Goal: Information Seeking & Learning: Learn about a topic

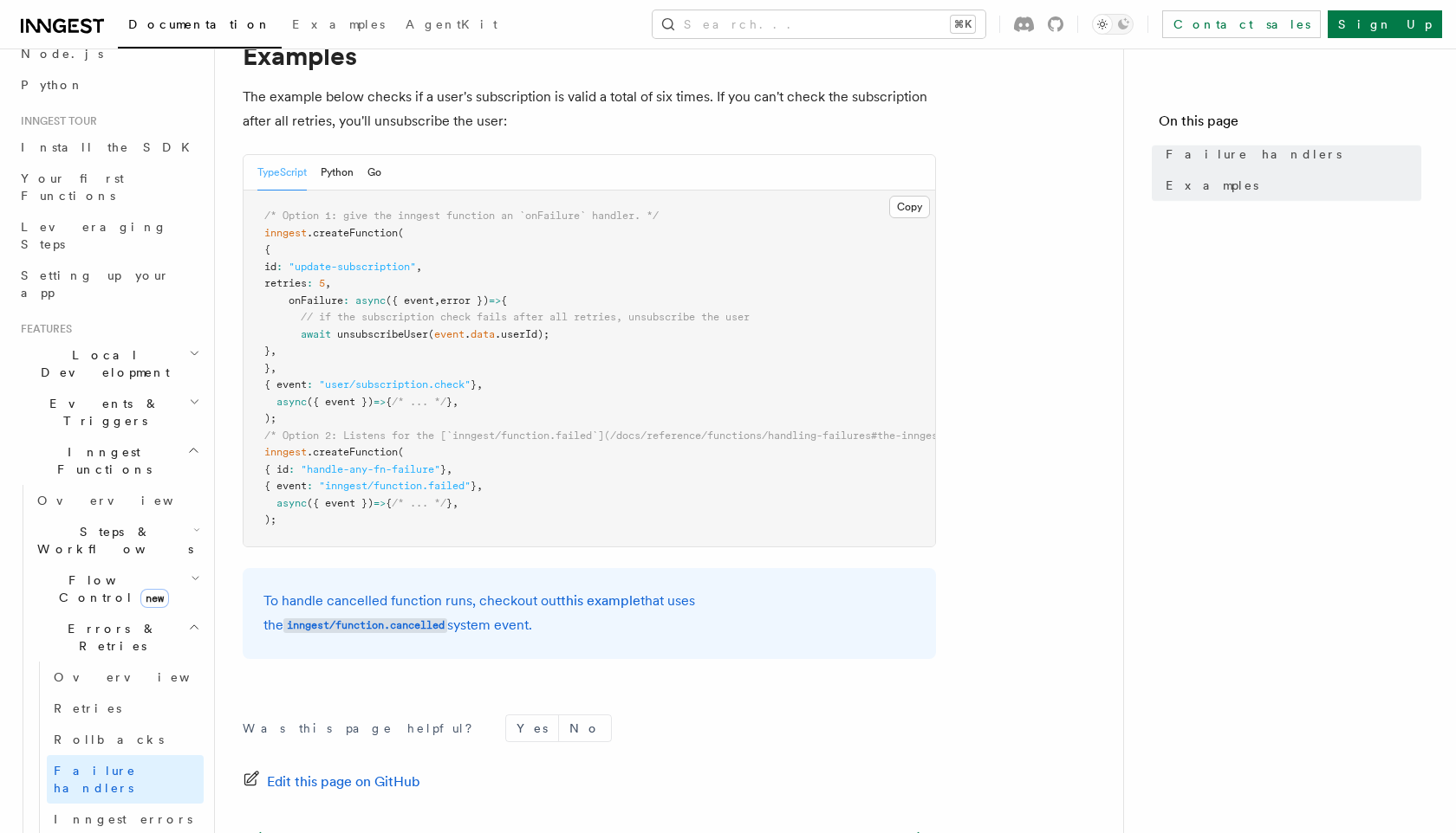
scroll to position [455, 0]
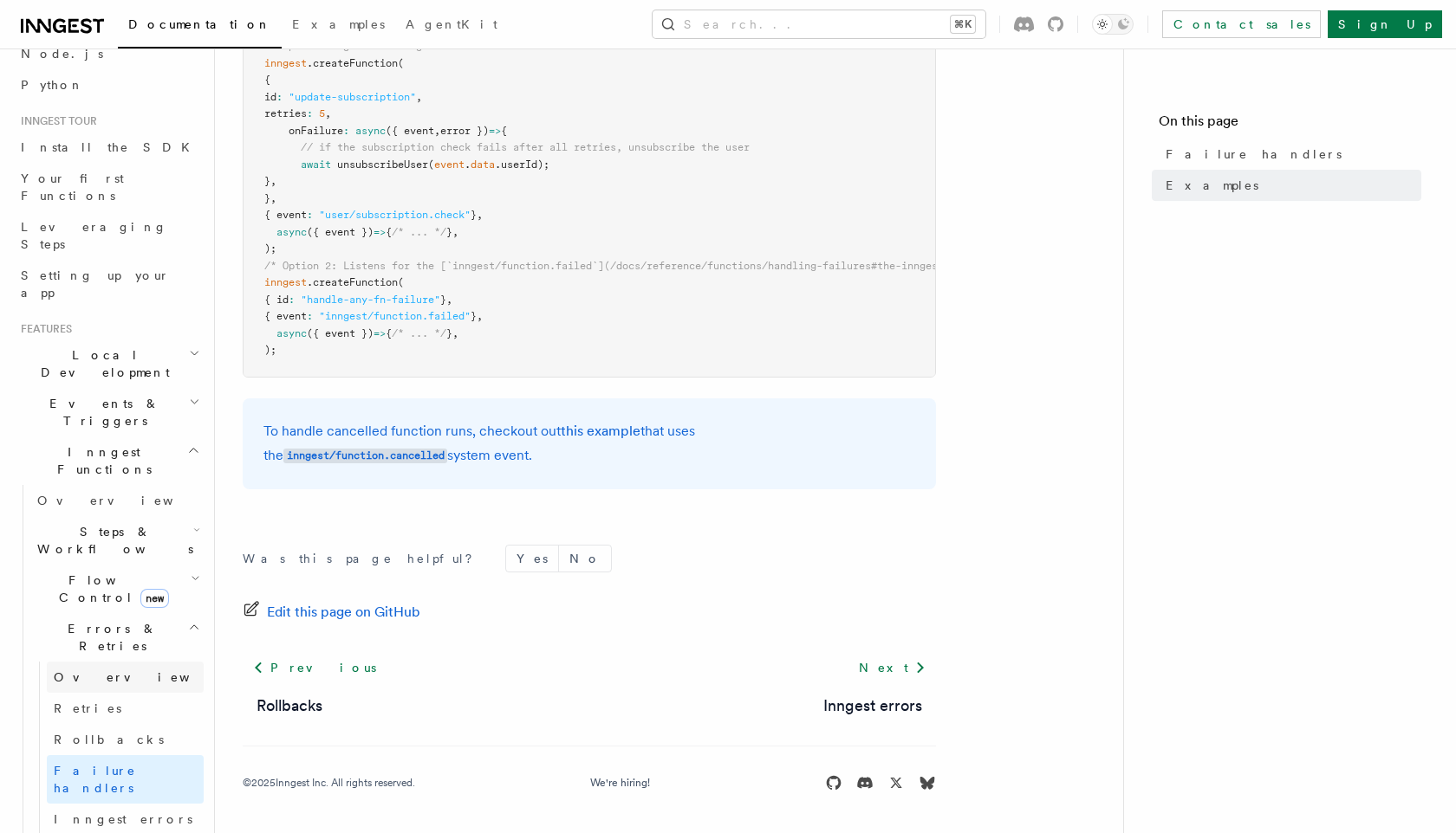
click at [140, 662] on link "Overview" at bounding box center [125, 678] width 157 height 31
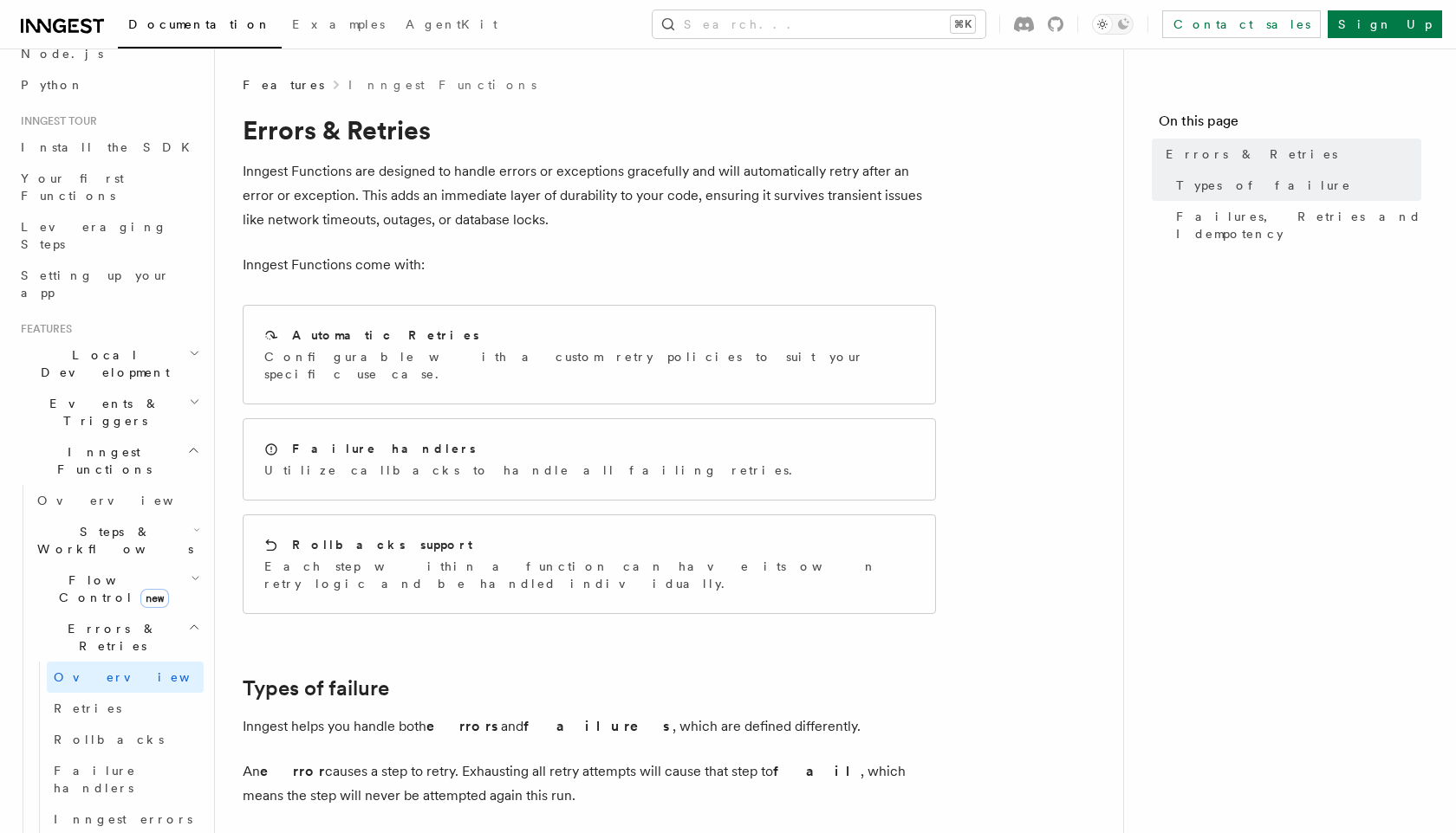
click at [90, 571] on span "Flow Control new" at bounding box center [110, 589] width 160 height 35
click at [98, 622] on span "Overview" at bounding box center [143, 629] width 178 height 14
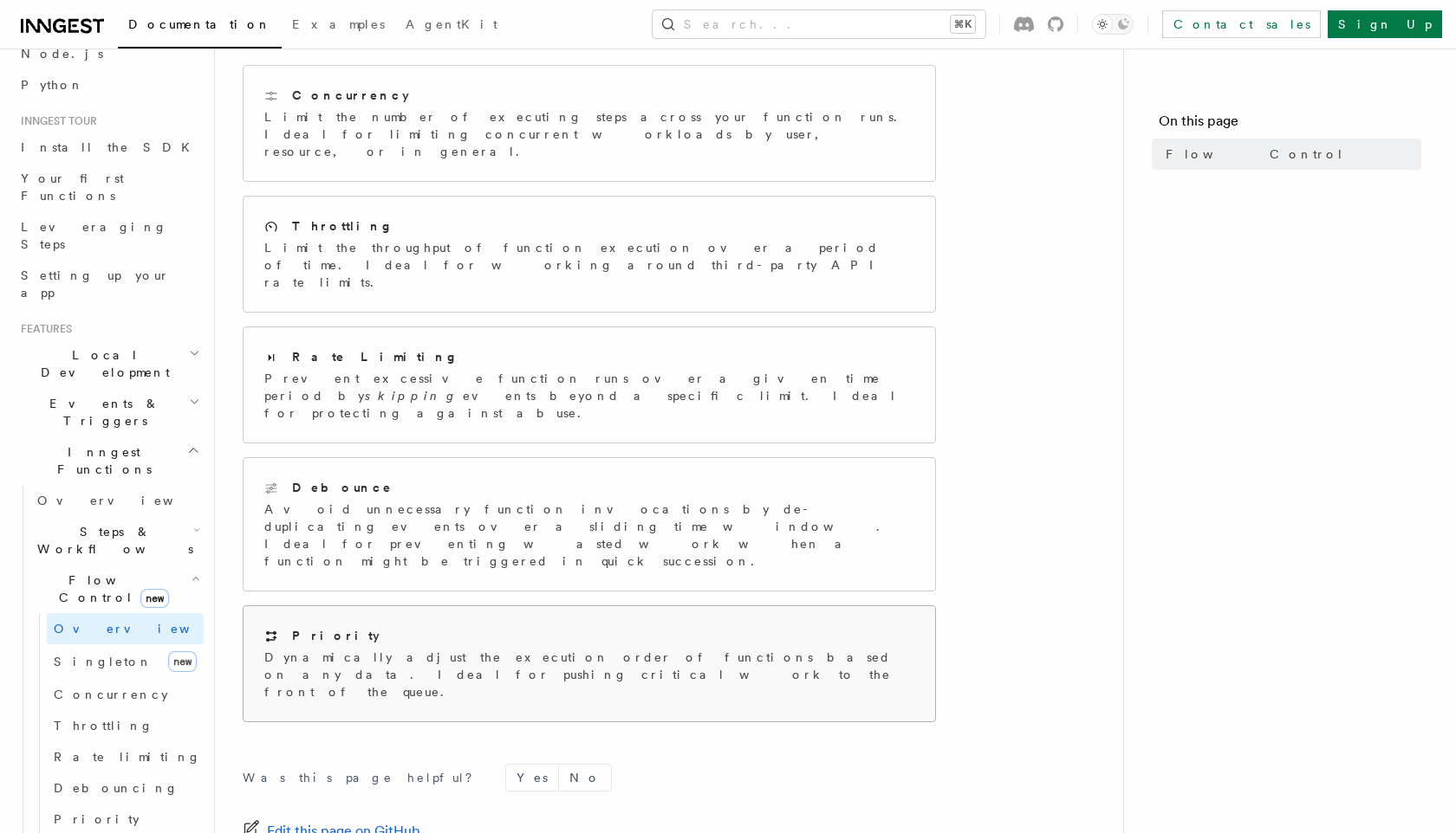
scroll to position [142, 0]
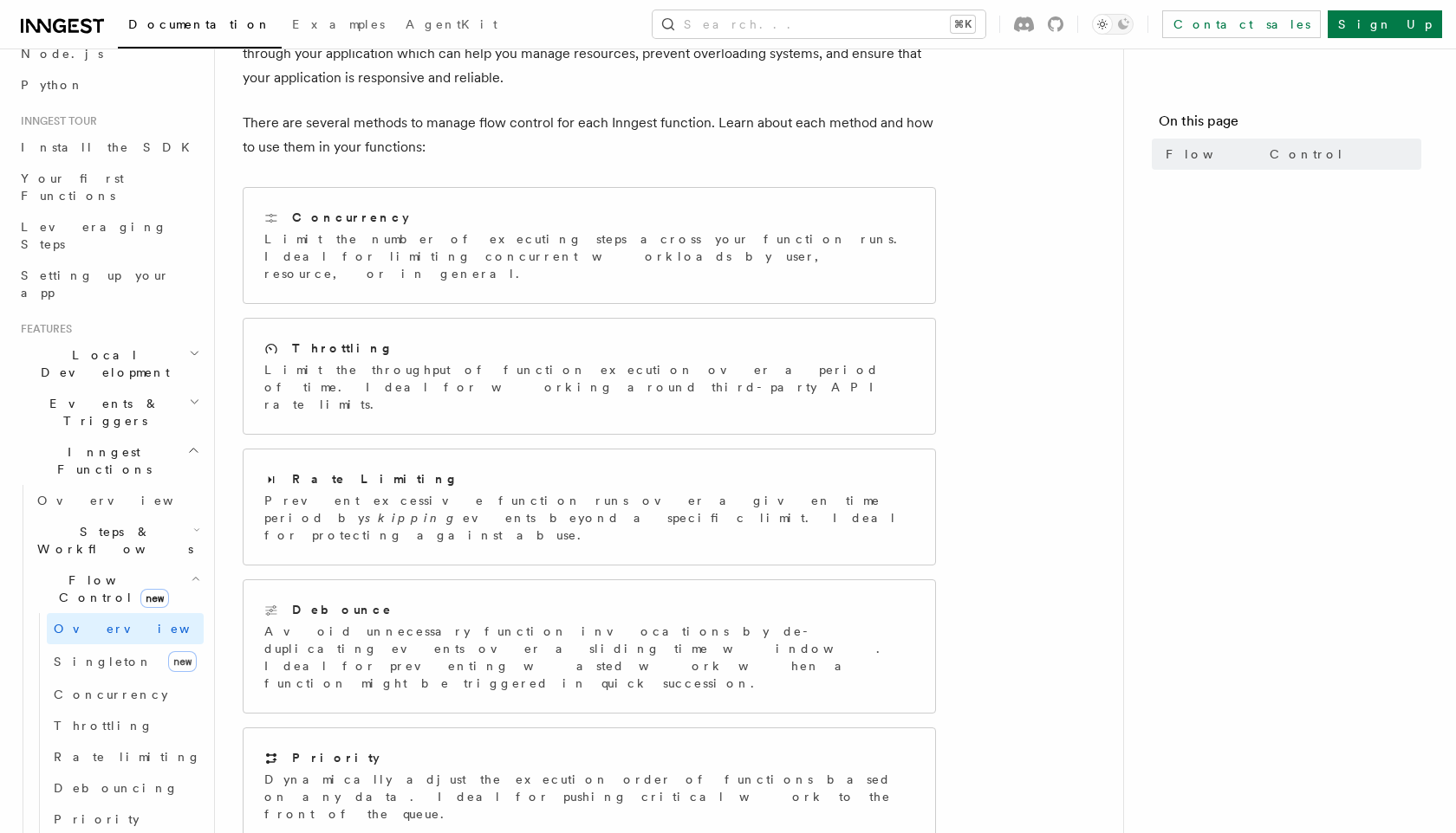
click at [203, 516] on h2 "Steps & Workflows" at bounding box center [116, 540] width 174 height 48
click at [198, 523] on icon "button" at bounding box center [197, 530] width 7 height 14
click at [487, 623] on p "Avoid unnecessary function invocations by de-duplicating events over a sliding …" at bounding box center [589, 658] width 650 height 69
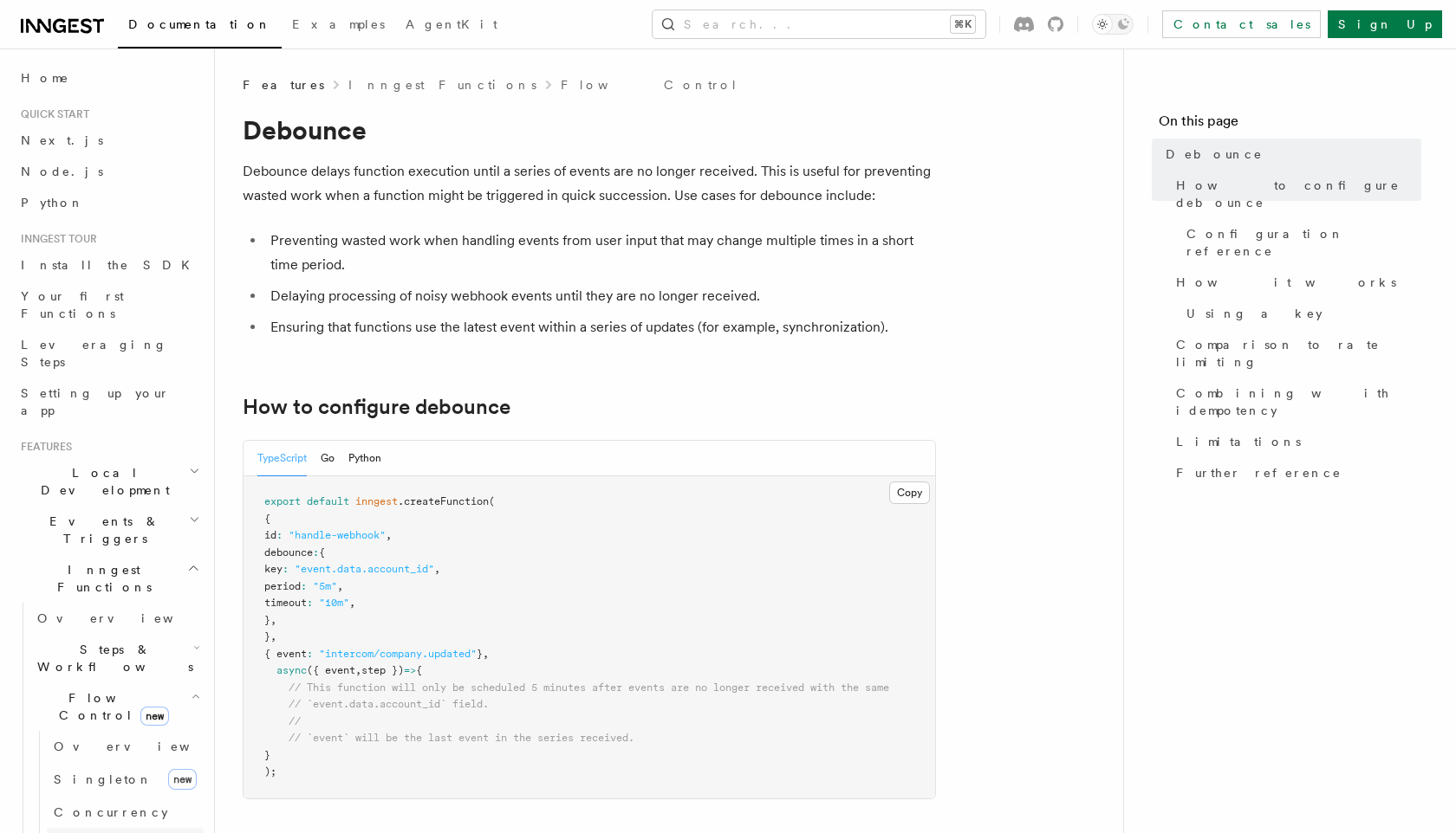
click at [131, 828] on link "Throttling" at bounding box center [125, 844] width 157 height 31
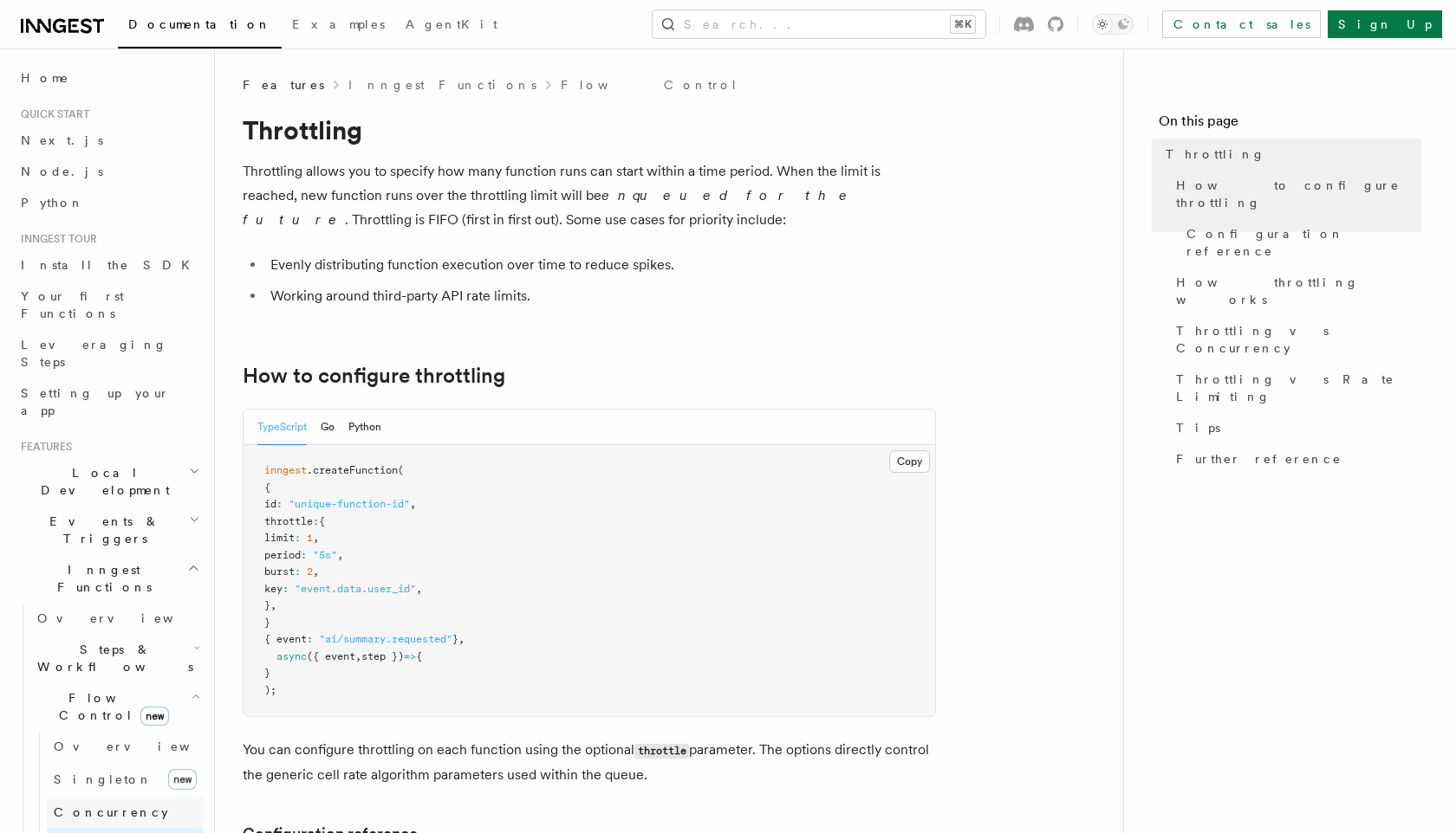
click at [115, 806] on span "Concurrency" at bounding box center [111, 812] width 115 height 14
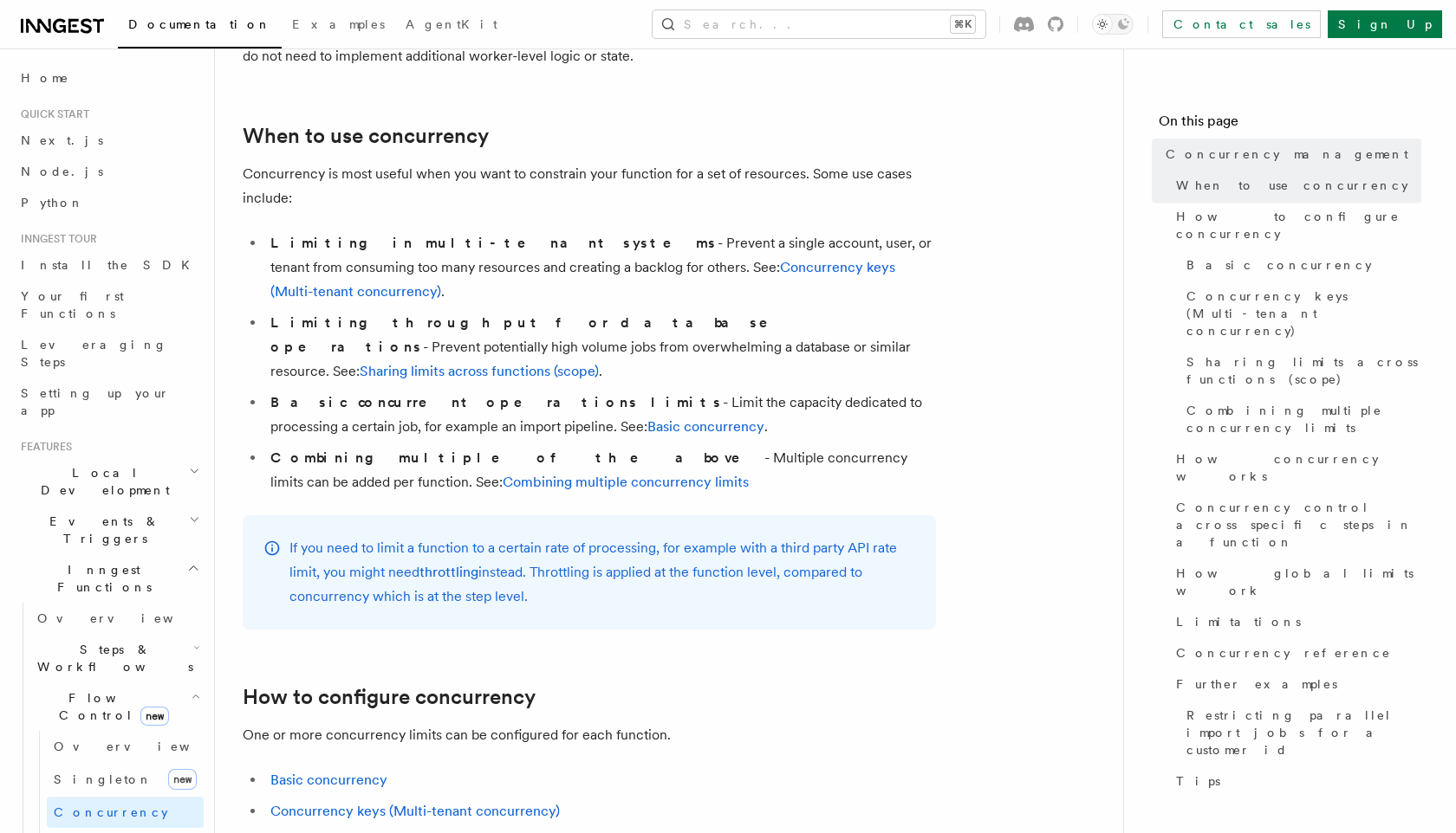
scroll to position [401, 0]
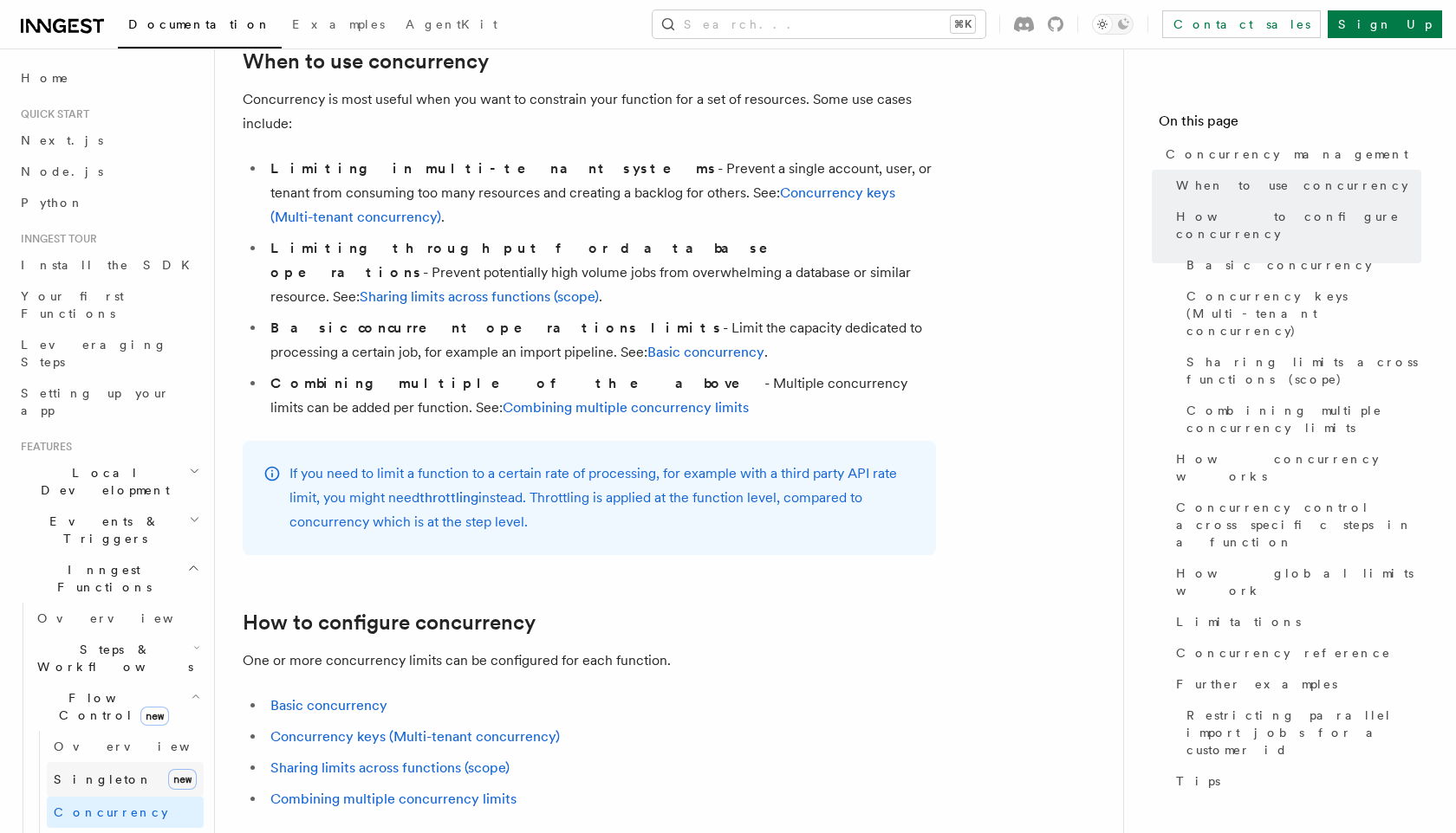
click at [97, 762] on link "Singleton new" at bounding box center [125, 779] width 157 height 35
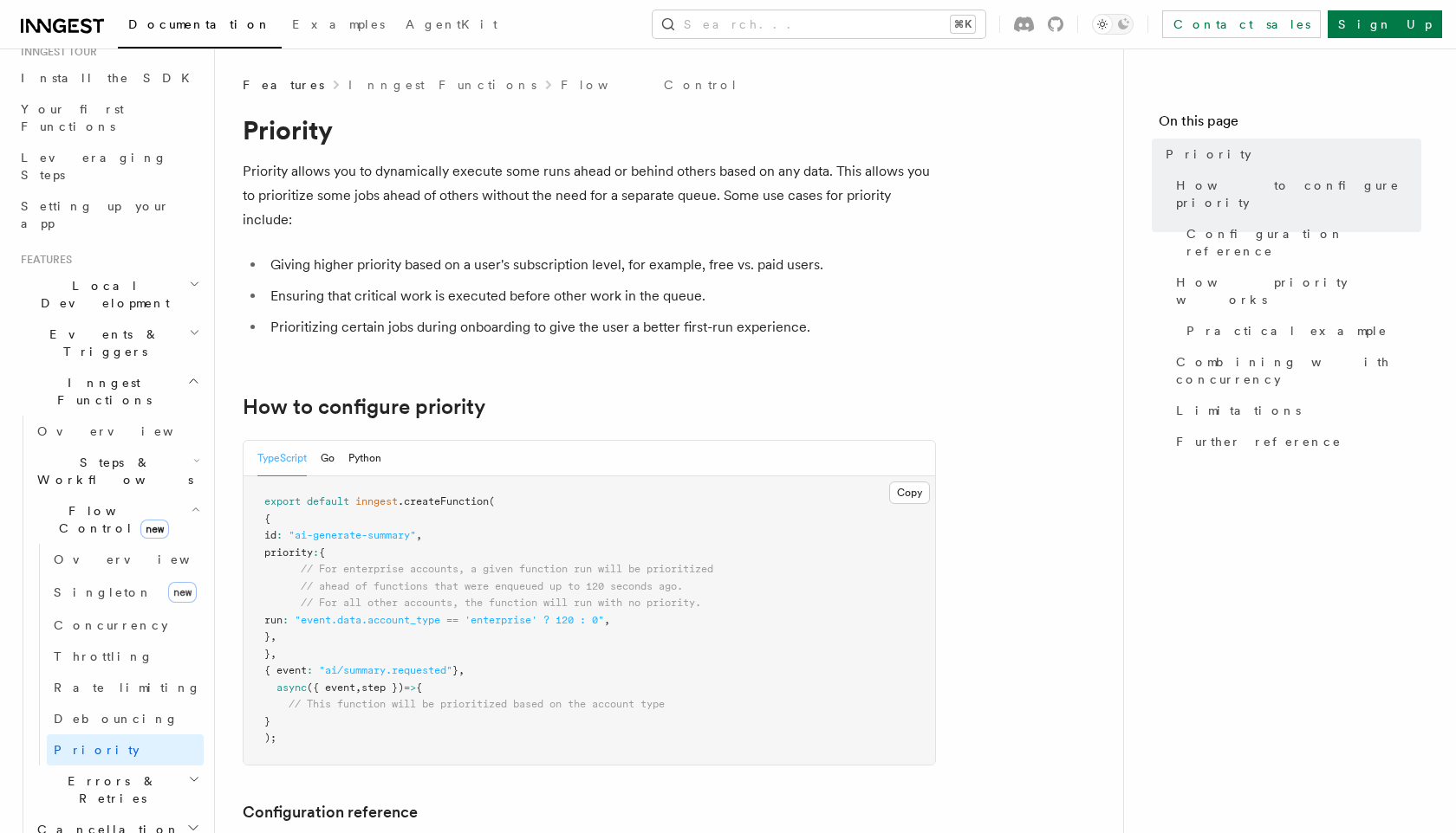
scroll to position [196, 0]
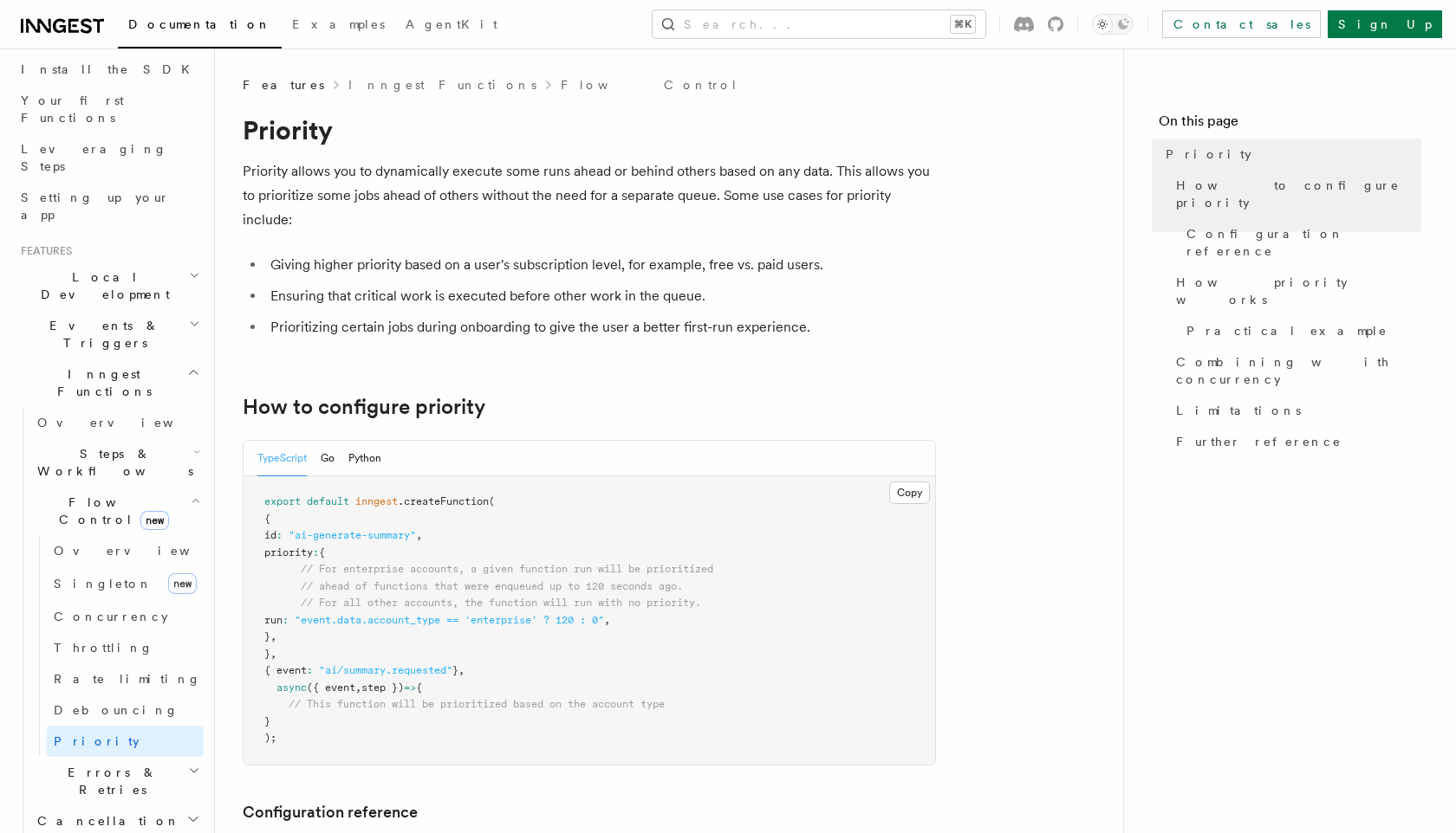
click at [150, 806] on h2 "Cancellation" at bounding box center [116, 821] width 174 height 31
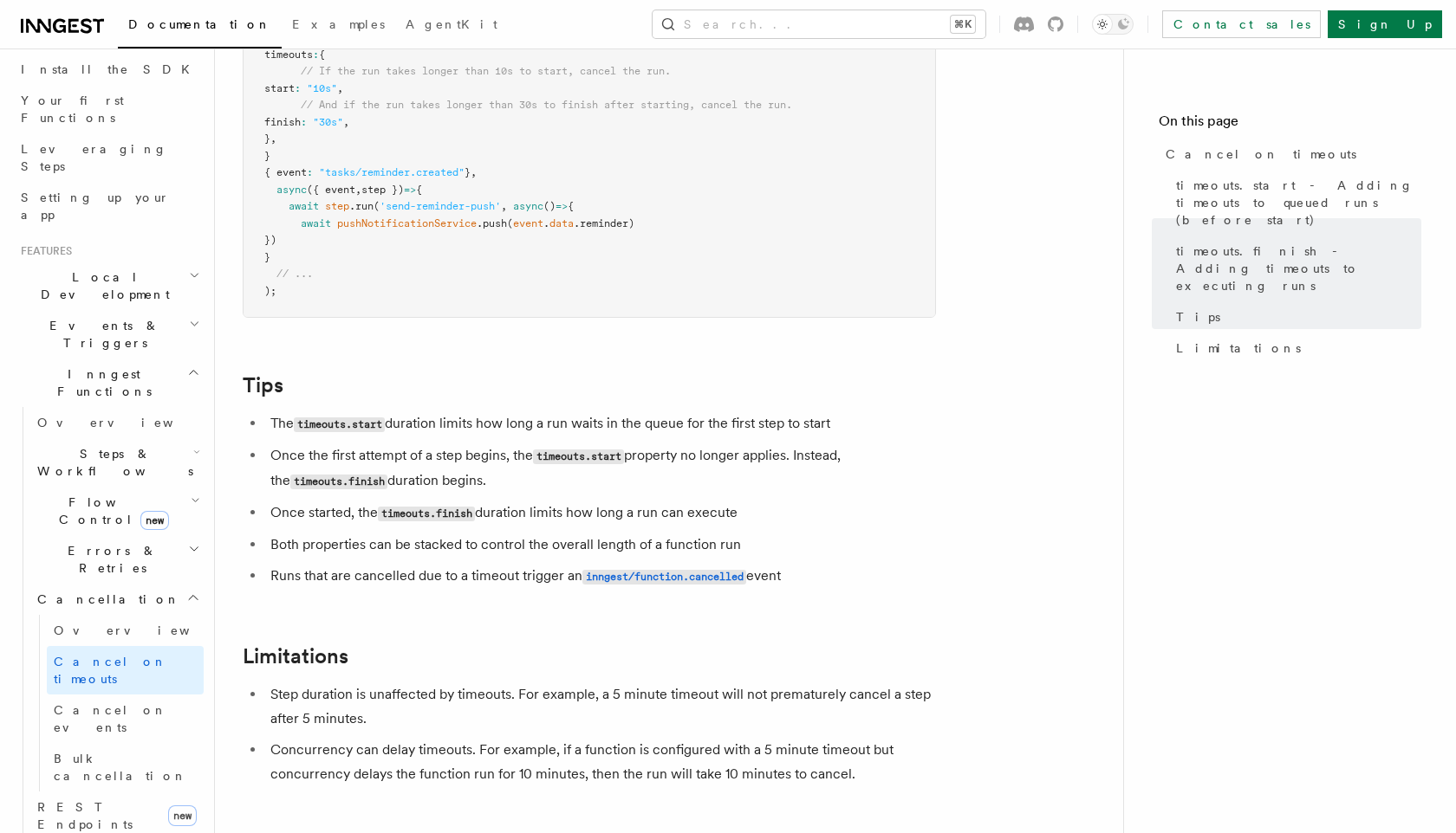
scroll to position [1423, 0]
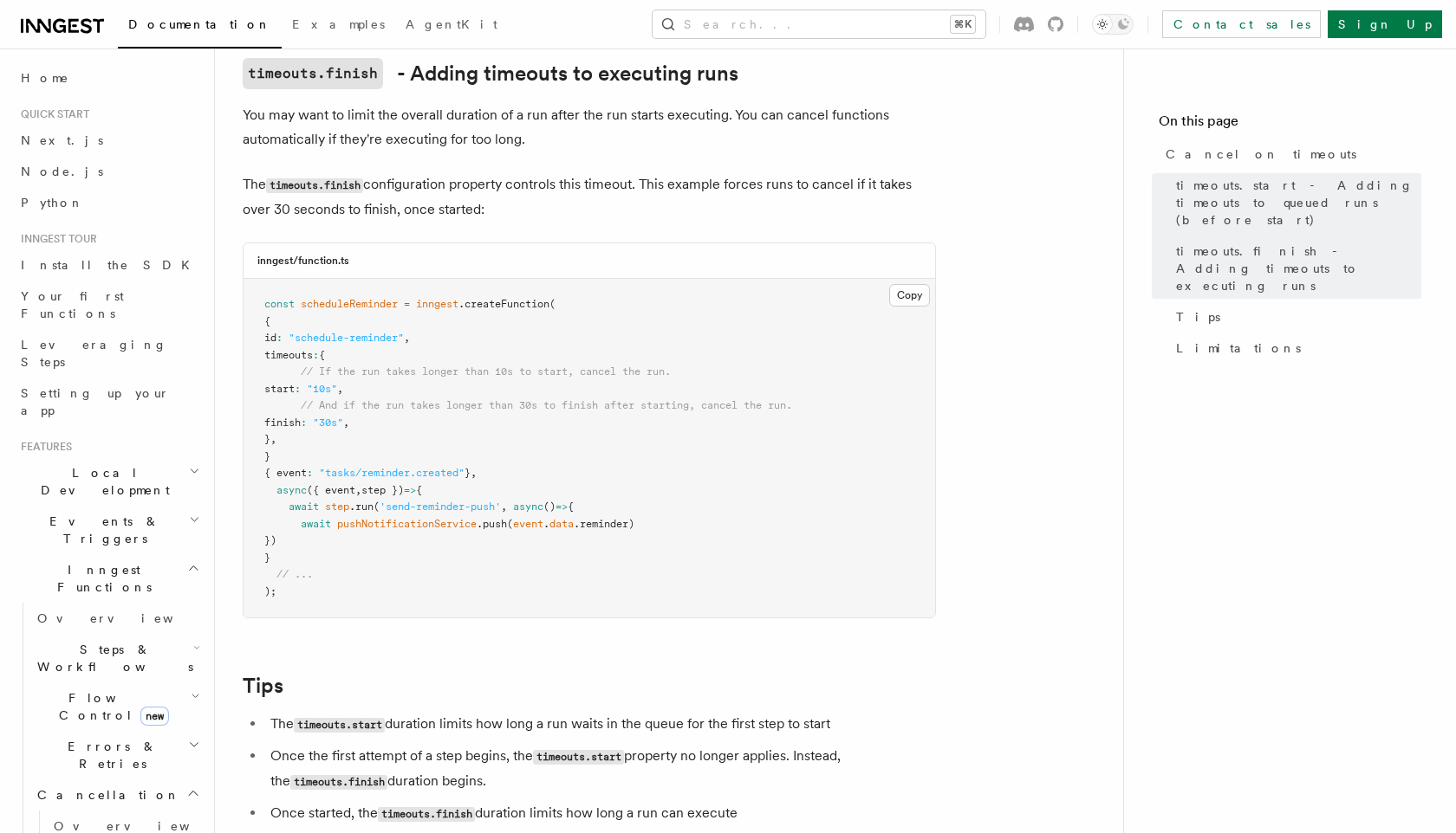
scroll to position [1349, 0]
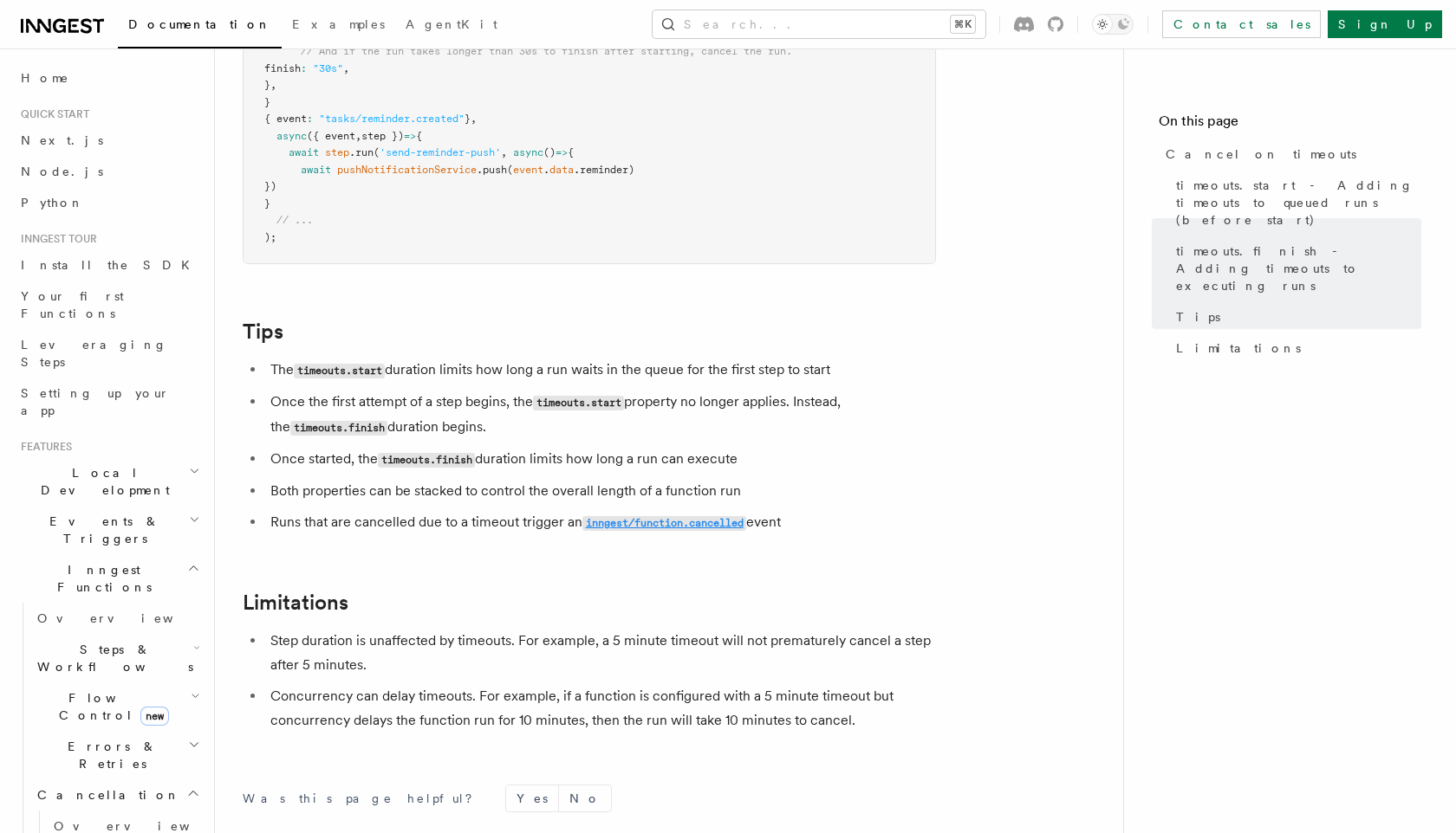
click at [696, 516] on code "inngest/function.cancelled" at bounding box center [664, 523] width 164 height 15
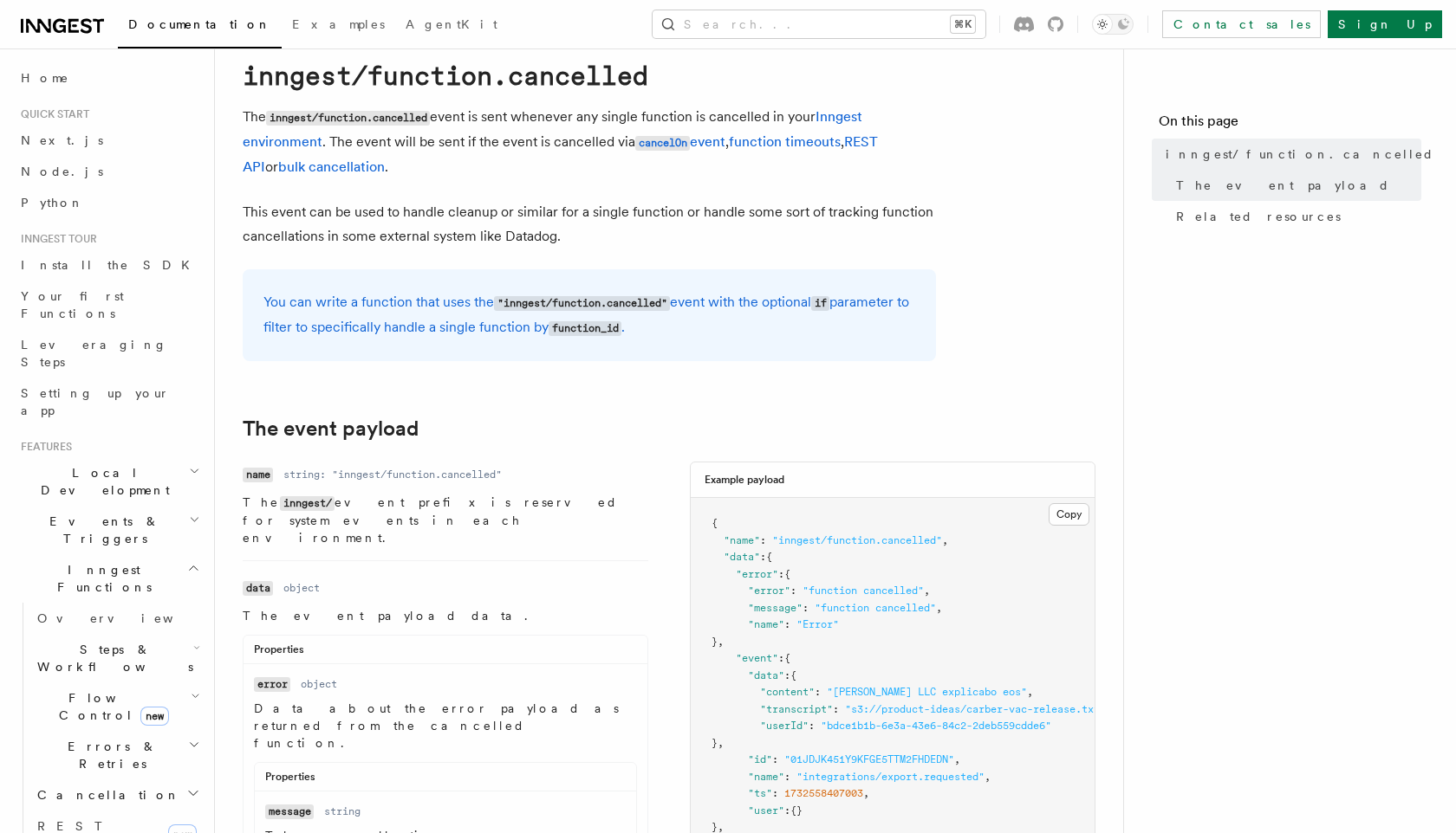
scroll to position [55, 0]
drag, startPoint x: 435, startPoint y: 119, endPoint x: 274, endPoint y: 118, distance: 161.0
click at [274, 118] on code "inngest/function.cancelled" at bounding box center [348, 117] width 164 height 15
copy code "inngest/function.cancelled"
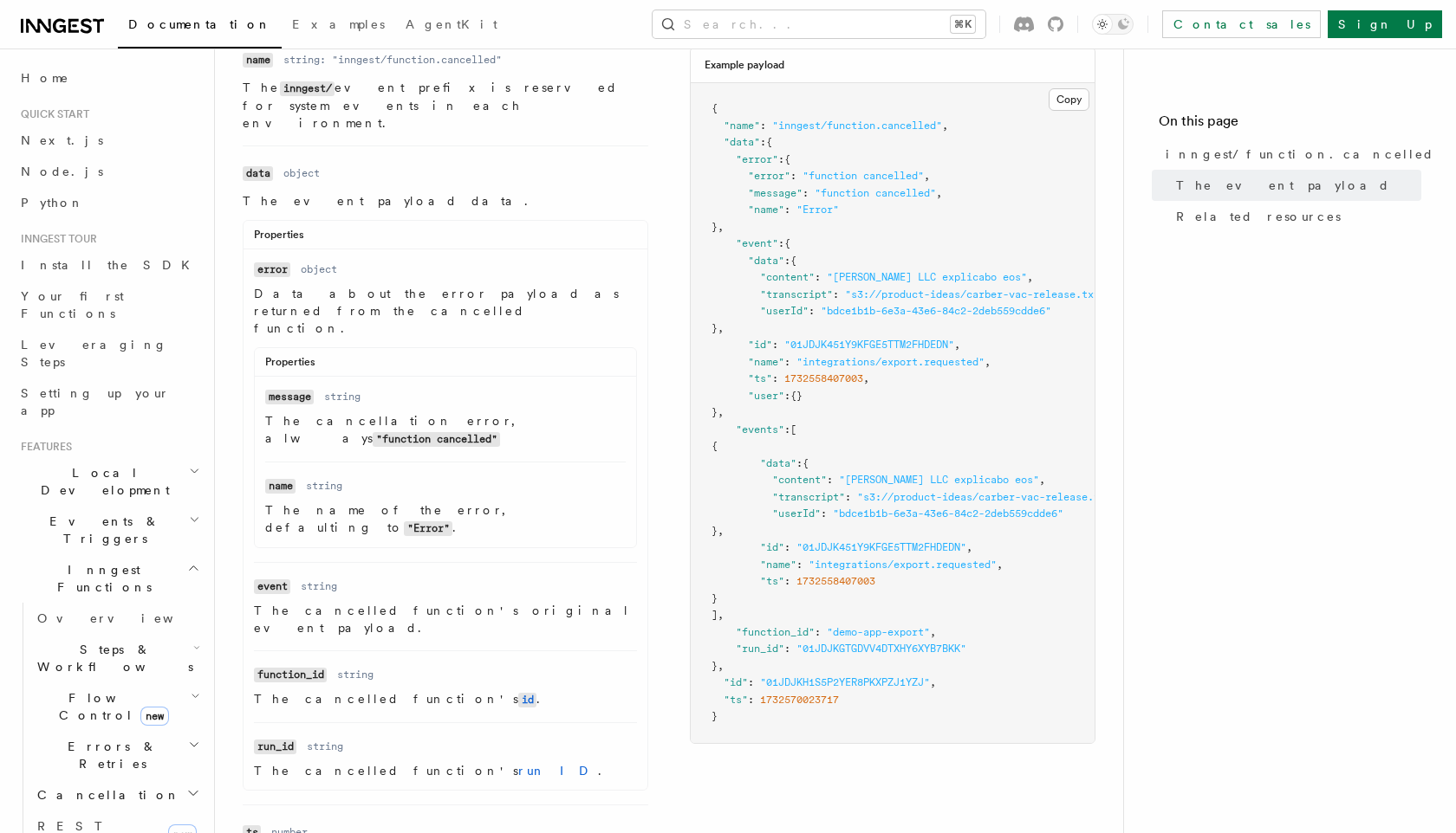
scroll to position [464, 0]
